Goal: Transaction & Acquisition: Purchase product/service

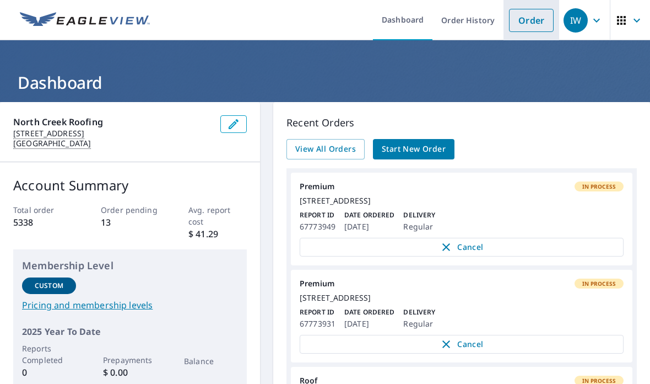
click at [538, 21] on link "Order" at bounding box center [531, 20] width 45 height 23
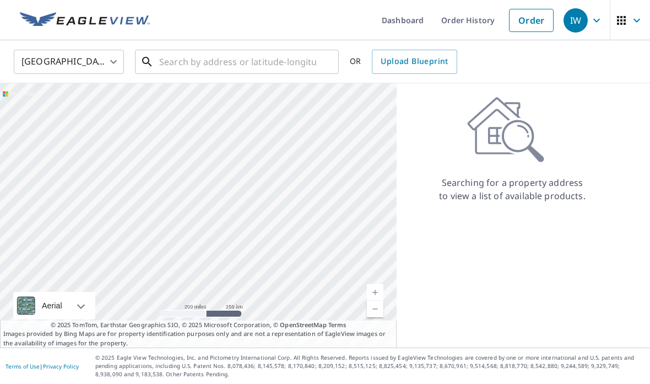
click at [168, 62] on input "text" at bounding box center [237, 61] width 157 height 31
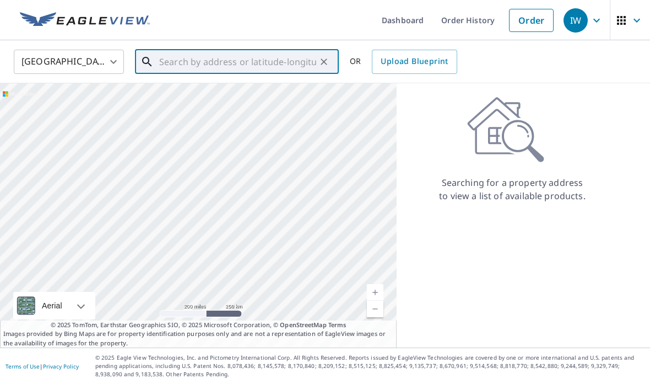
click at [173, 62] on input "text" at bounding box center [237, 61] width 157 height 31
paste input "[STREET_ADDRESS]"
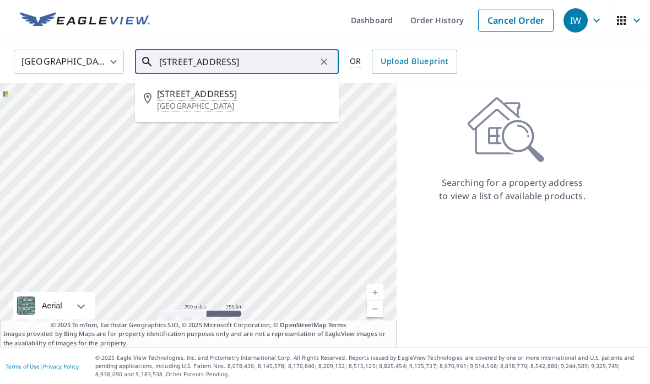
click at [170, 99] on span "[STREET_ADDRESS]" at bounding box center [243, 93] width 173 height 13
type input "[STREET_ADDRESS]"
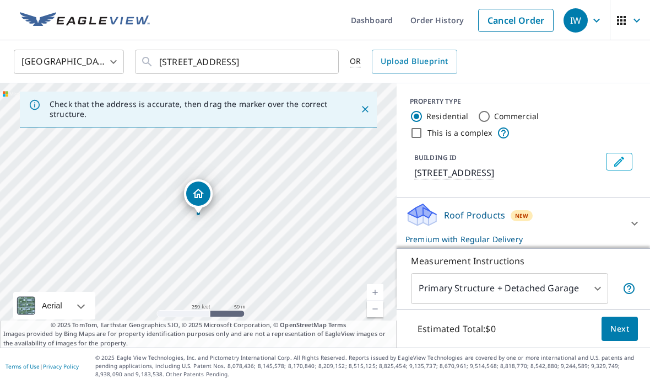
click at [620, 328] on span "Next" at bounding box center [620, 329] width 19 height 14
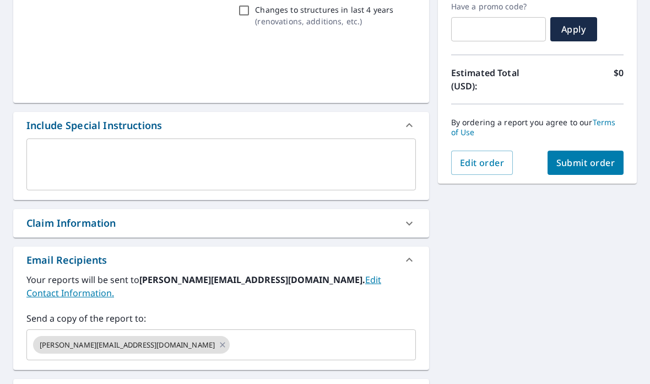
scroll to position [196, 0]
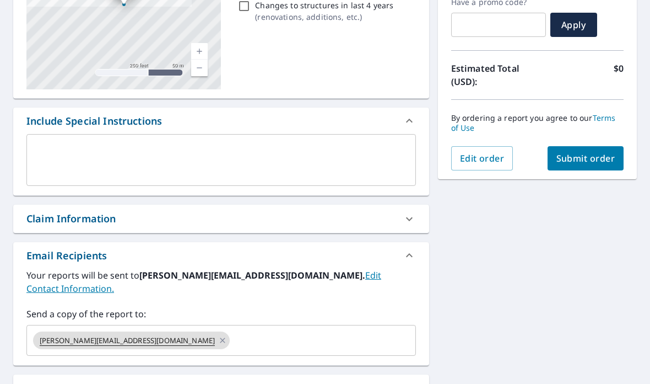
click at [158, 331] on div "[PERSON_NAME][EMAIL_ADDRESS][DOMAIN_NAME]" at bounding box center [131, 340] width 197 height 18
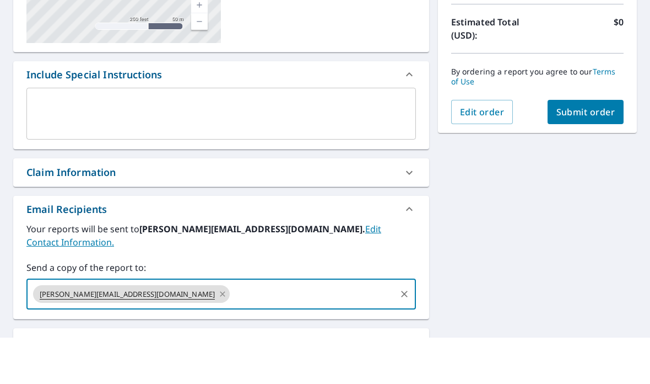
click at [218, 334] on icon at bounding box center [222, 340] width 9 height 12
checkbox input "true"
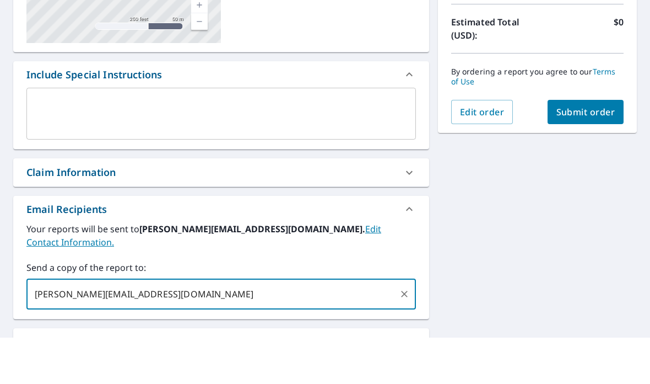
type input "[PERSON_NAME][EMAIL_ADDRESS][DOMAIN_NAME]"
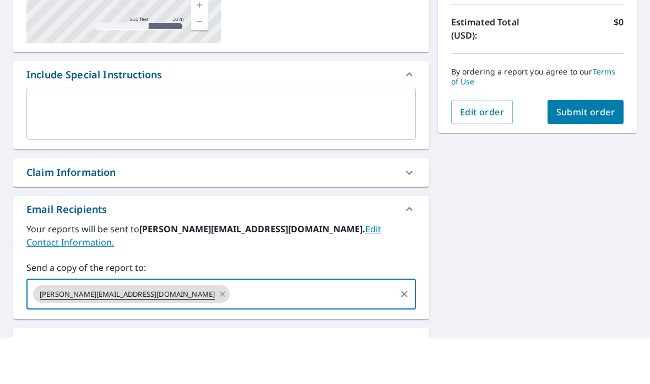
click at [585, 152] on span "Submit order" at bounding box center [586, 158] width 59 height 12
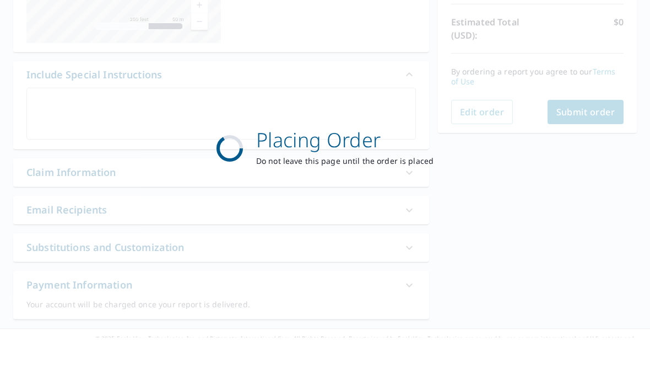
checkbox input "true"
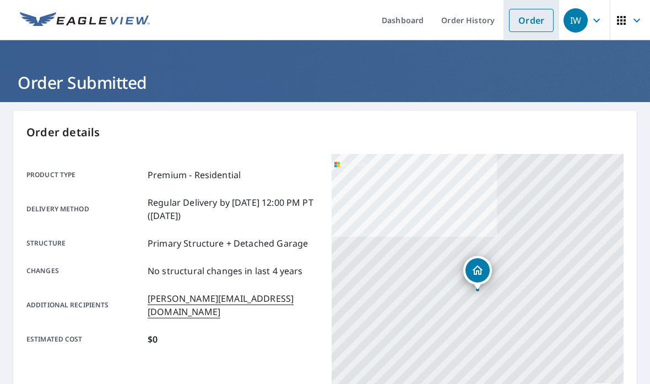
click at [542, 12] on link "Order" at bounding box center [531, 20] width 45 height 23
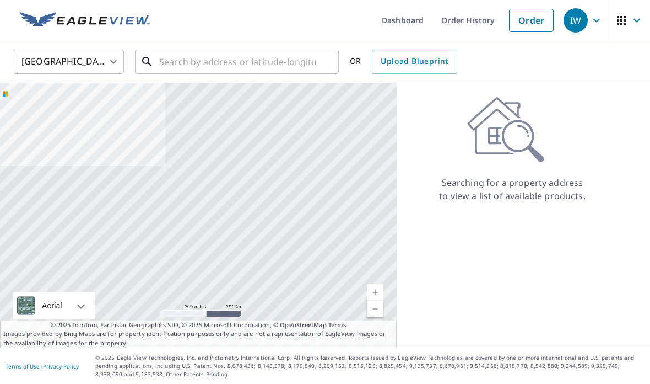
click at [169, 68] on input "text" at bounding box center [237, 61] width 157 height 31
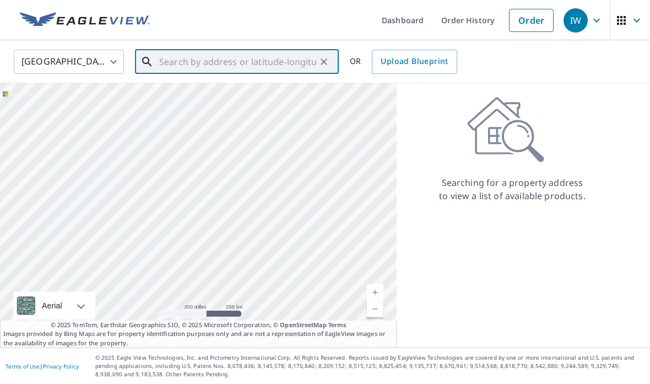
click at [166, 61] on input "text" at bounding box center [237, 61] width 157 height 31
paste input "[STREET_ADDRESS]"
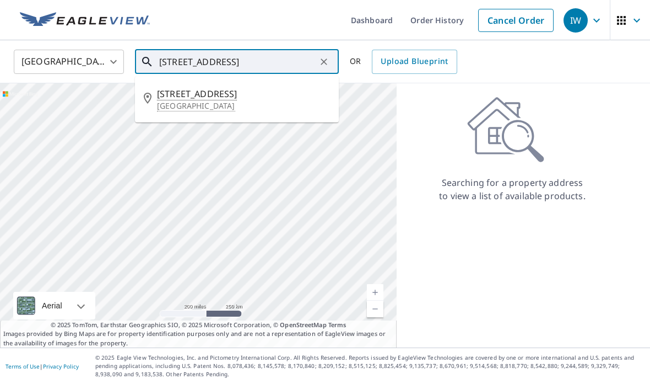
click at [165, 93] on span "[STREET_ADDRESS]" at bounding box center [243, 93] width 173 height 13
type input "[STREET_ADDRESS]"
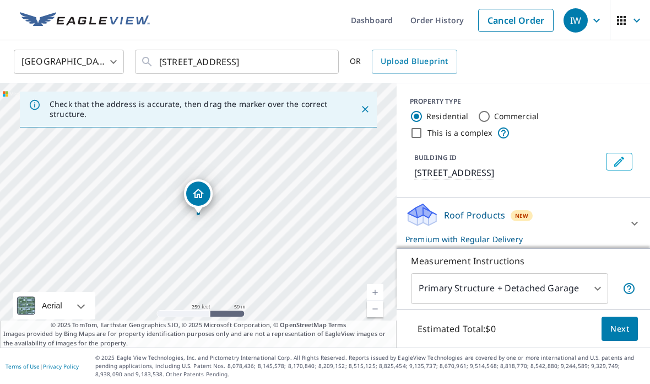
click at [626, 326] on span "Next" at bounding box center [620, 329] width 19 height 14
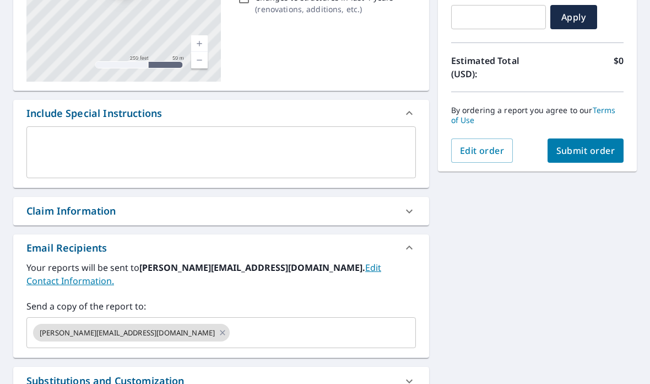
scroll to position [211, 0]
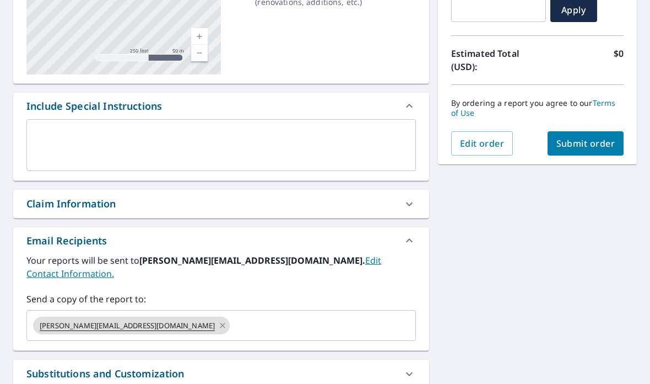
click at [218, 319] on icon at bounding box center [222, 325] width 9 height 12
checkbox input "true"
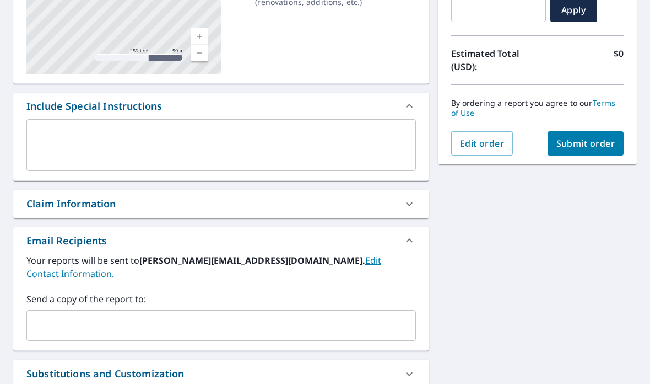
click at [63, 315] on input "text" at bounding box center [212, 325] width 363 height 21
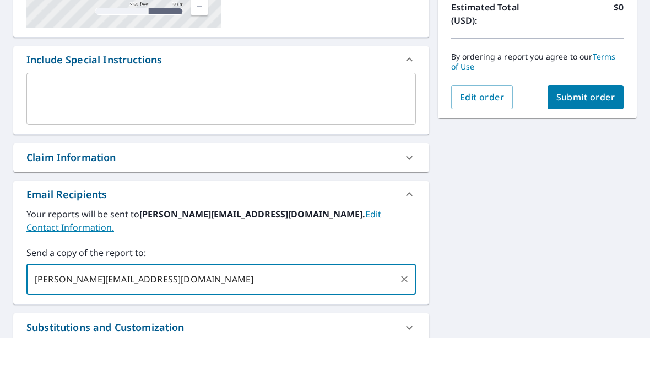
type input "[PERSON_NAME][EMAIL_ADDRESS][DOMAIN_NAME]"
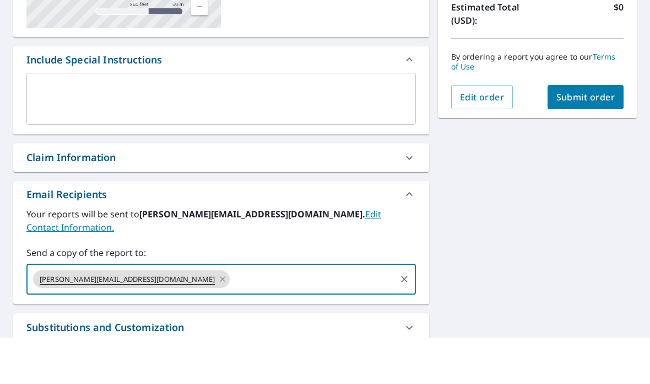
click at [602, 137] on span "Submit order" at bounding box center [586, 143] width 59 height 12
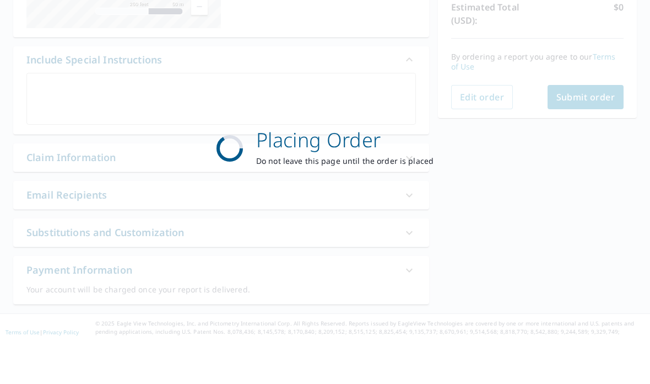
checkbox input "true"
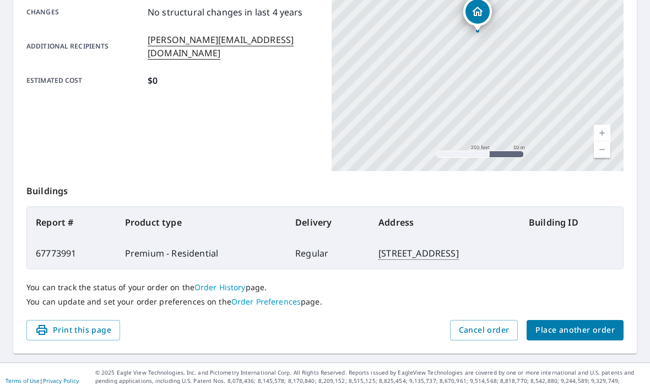
scroll to position [259, 0]
click at [495, 332] on span "Cancel order" at bounding box center [484, 329] width 51 height 14
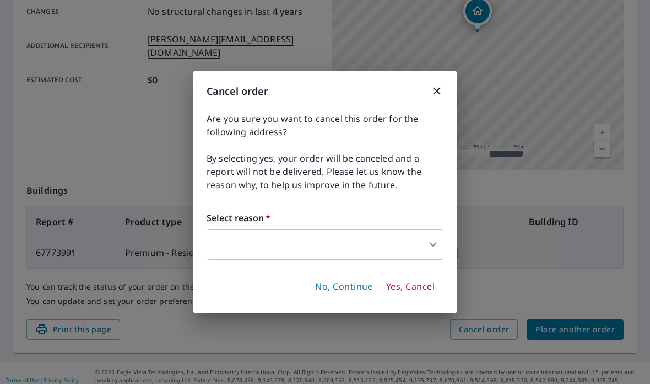
click at [429, 244] on body "IW IW Dashboard Order History Order IW Order Submitted Order details Product ty…" at bounding box center [325, 192] width 650 height 384
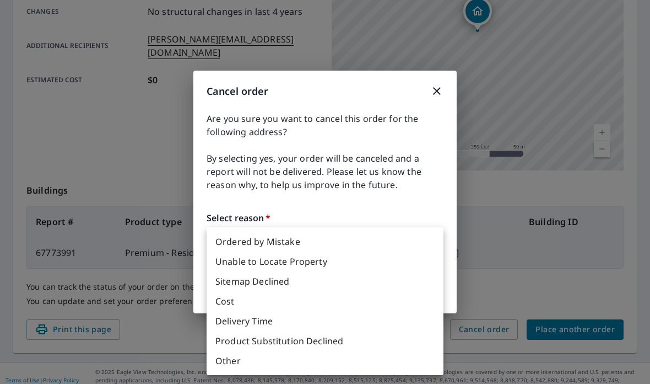
click at [419, 242] on li "Ordered by Mistake" at bounding box center [325, 241] width 237 height 20
type input "30"
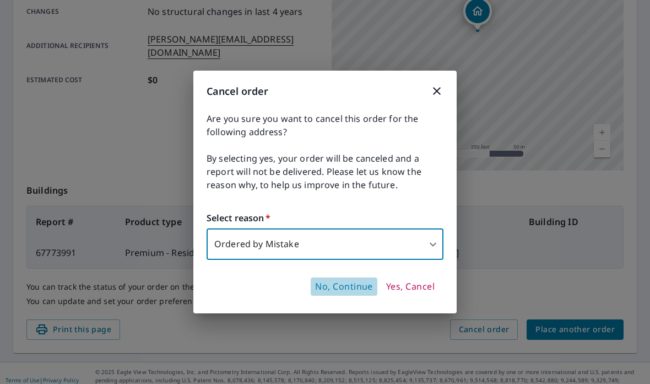
click at [356, 283] on span "No, Continue" at bounding box center [344, 287] width 58 height 12
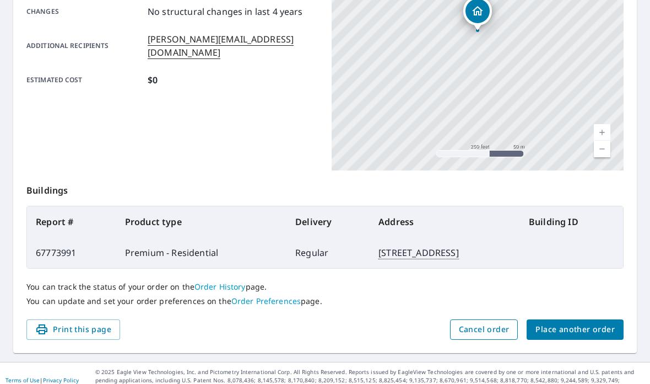
click at [491, 328] on span "Cancel order" at bounding box center [484, 329] width 51 height 14
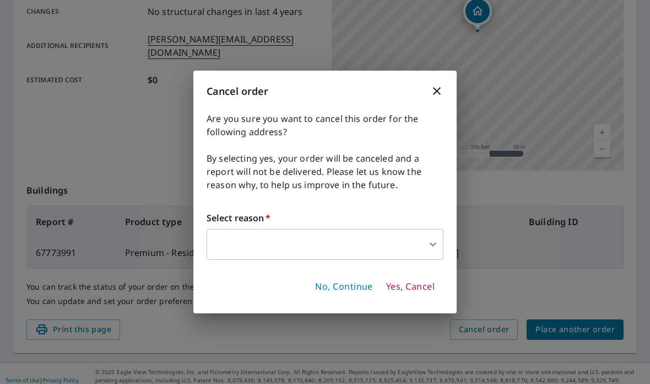
click at [428, 243] on body "IW IW Dashboard Order History Order IW Order Submitted Order details Product ty…" at bounding box center [325, 192] width 650 height 384
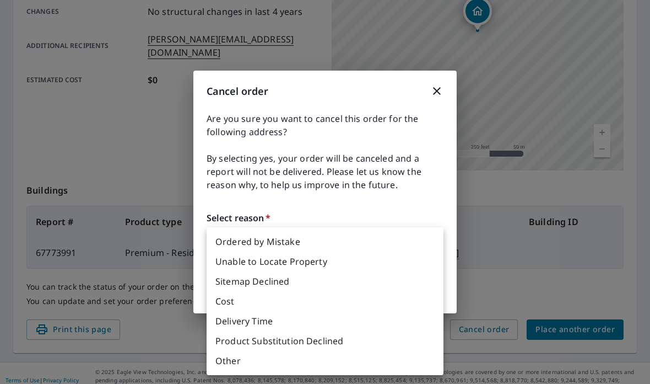
click at [357, 235] on li "Ordered by Mistake" at bounding box center [325, 241] width 237 height 20
type input "30"
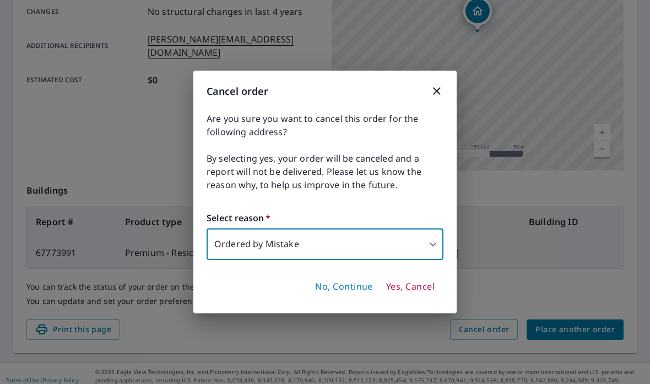
click at [421, 285] on span "Yes, Cancel" at bounding box center [410, 287] width 49 height 12
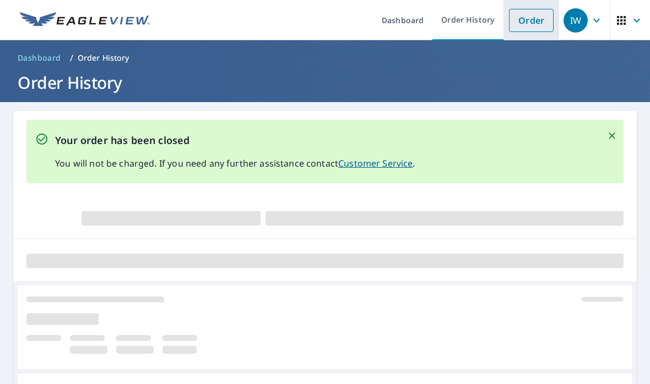
click at [533, 19] on link "Order" at bounding box center [531, 20] width 45 height 23
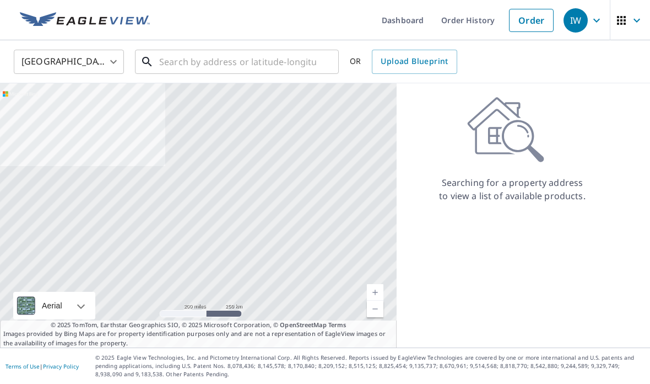
click at [288, 55] on input "text" at bounding box center [237, 61] width 157 height 31
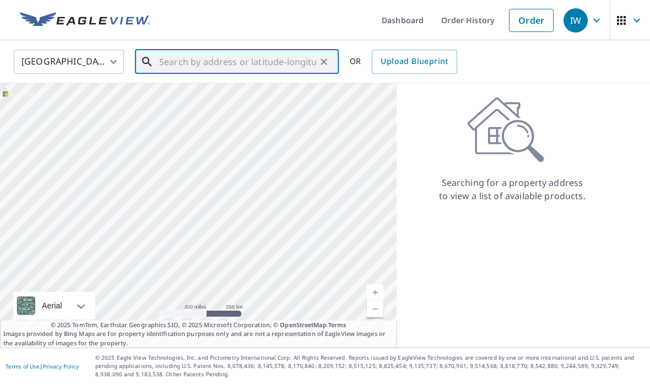
click at [260, 52] on input "text" at bounding box center [237, 61] width 157 height 31
paste input "[STREET_ADDRESS]"
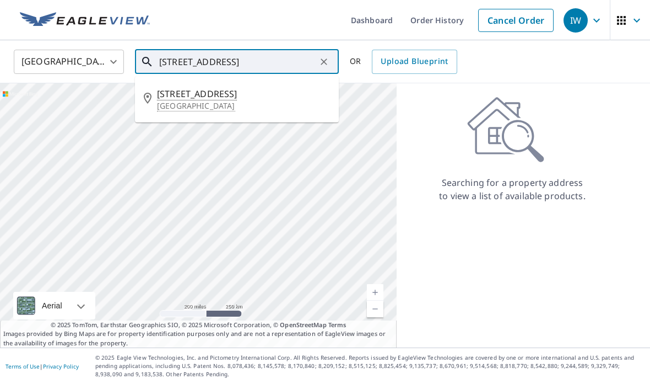
click at [259, 104] on p "[GEOGRAPHIC_DATA]" at bounding box center [243, 105] width 173 height 11
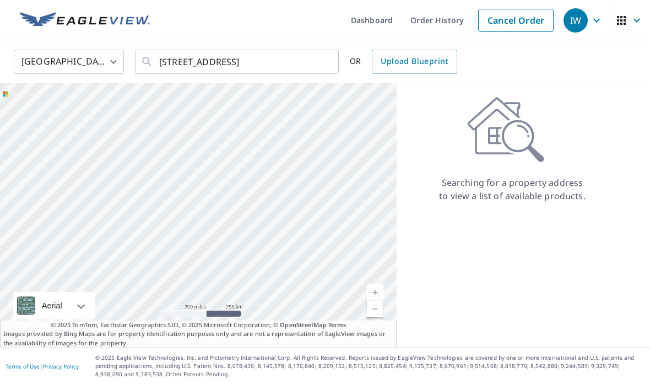
type input "[STREET_ADDRESS]"
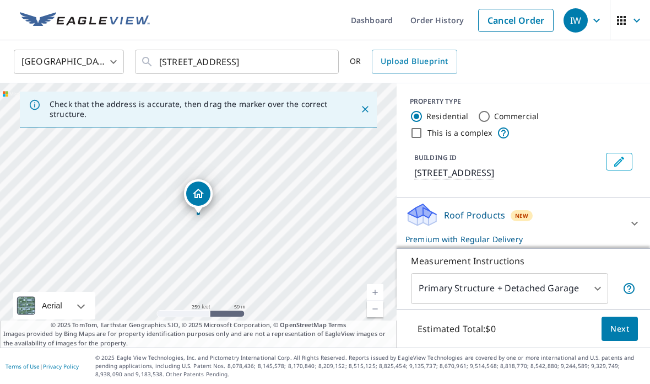
click at [379, 305] on link "Current Level 17, Zoom Out" at bounding box center [375, 308] width 17 height 17
click at [379, 307] on link "Current Level 16, Zoom Out" at bounding box center [375, 308] width 17 height 17
click at [619, 333] on span "Next" at bounding box center [620, 329] width 19 height 14
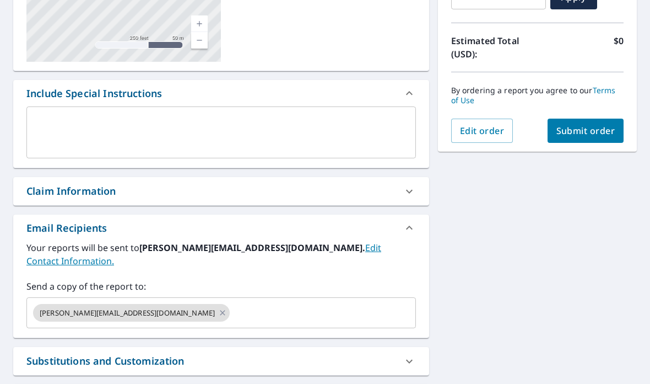
scroll to position [237, 0]
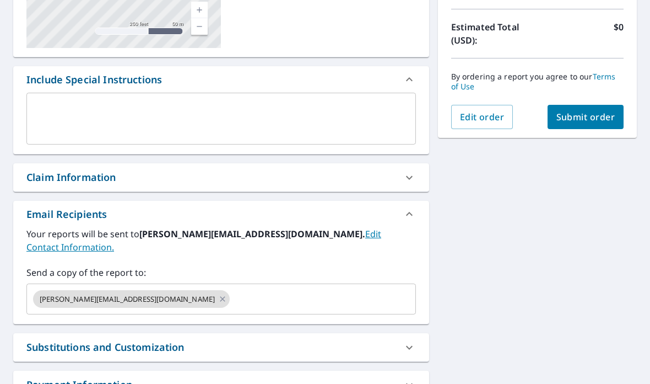
click at [644, 265] on div "[STREET_ADDRESS] Aerial Road A standard road map Aerial A detailed look from ab…" at bounding box center [325, 146] width 650 height 563
click at [218, 293] on icon at bounding box center [222, 299] width 9 height 12
checkbox input "true"
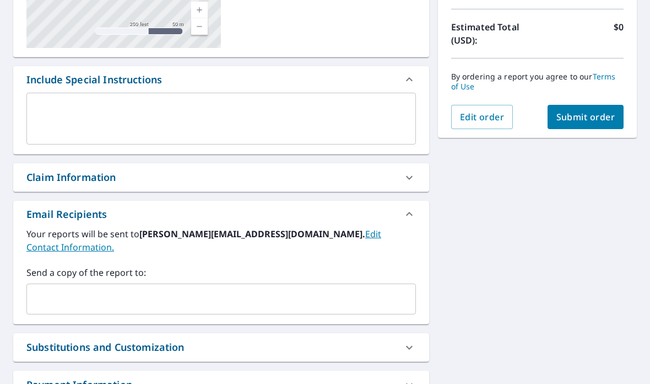
click at [72, 288] on input "text" at bounding box center [212, 298] width 363 height 21
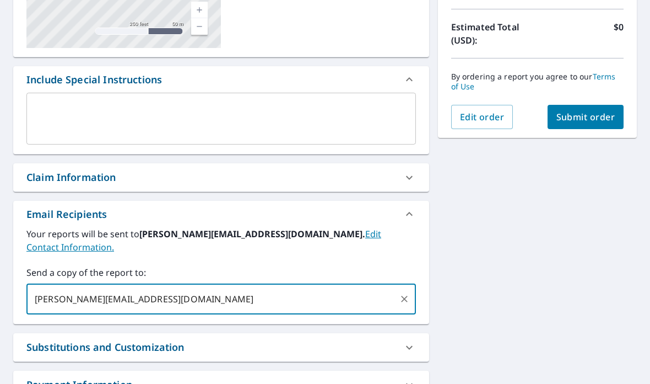
type input "[PERSON_NAME][EMAIL_ADDRESS][DOMAIN_NAME]"
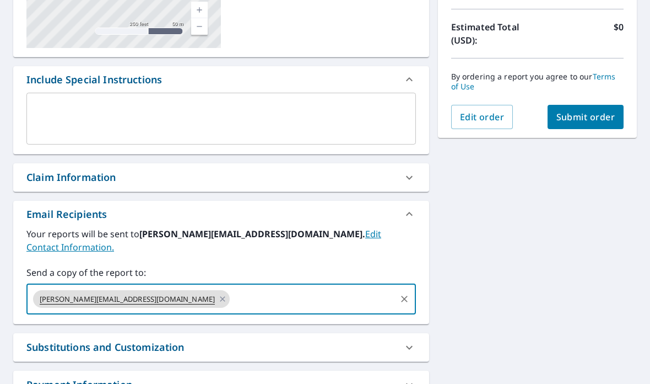
click at [586, 111] on span "Submit order" at bounding box center [586, 117] width 59 height 12
checkbox input "true"
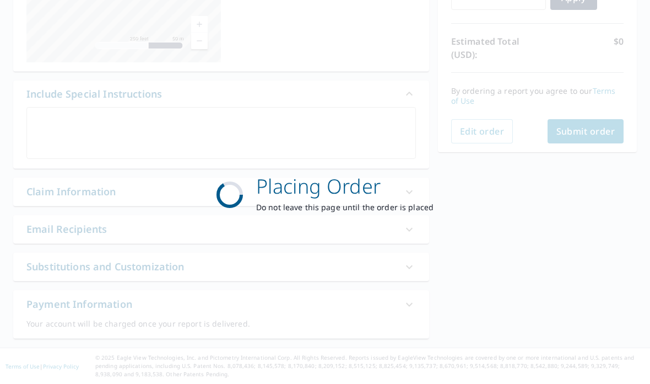
scroll to position [223, 0]
